Goal: Browse casually

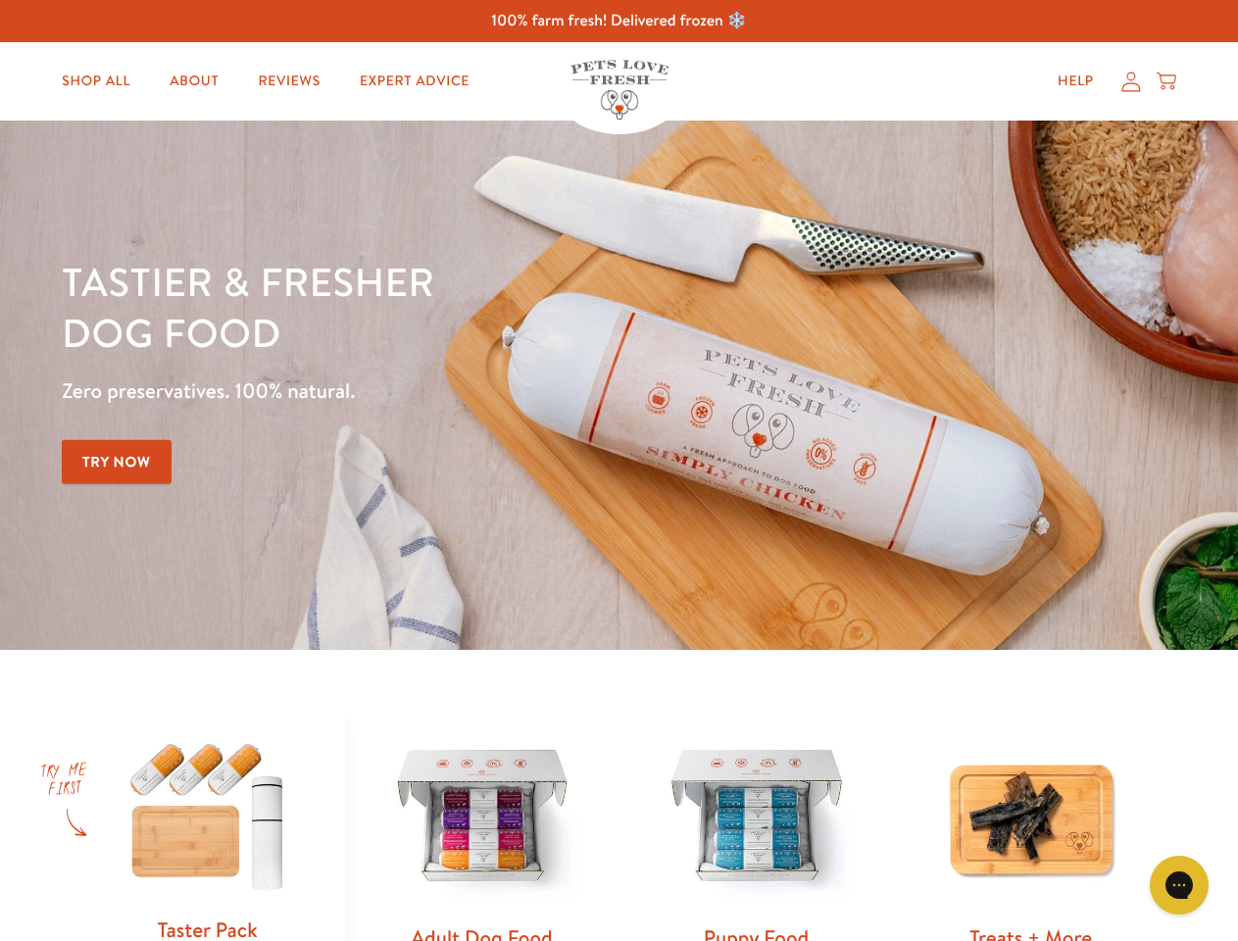
click at [618, 470] on div "Tastier & fresher dog food Zero preservatives. 100% natural. Try Now" at bounding box center [433, 385] width 743 height 259
click at [1179, 885] on icon "Gorgias live chat" at bounding box center [1178, 884] width 19 height 19
